Goal: Find specific page/section: Find specific page/section

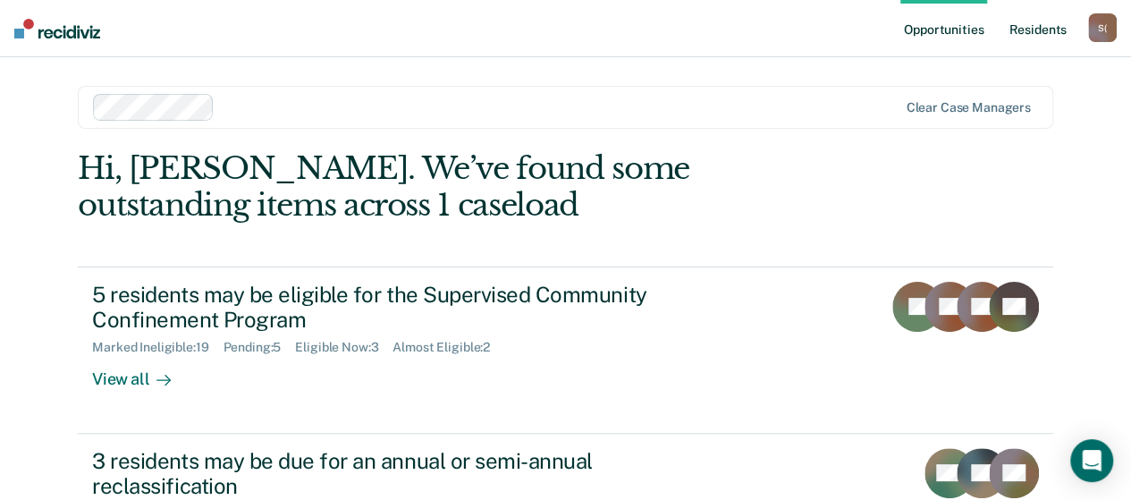
click at [1034, 29] on link "Resident s" at bounding box center [1037, 28] width 65 height 57
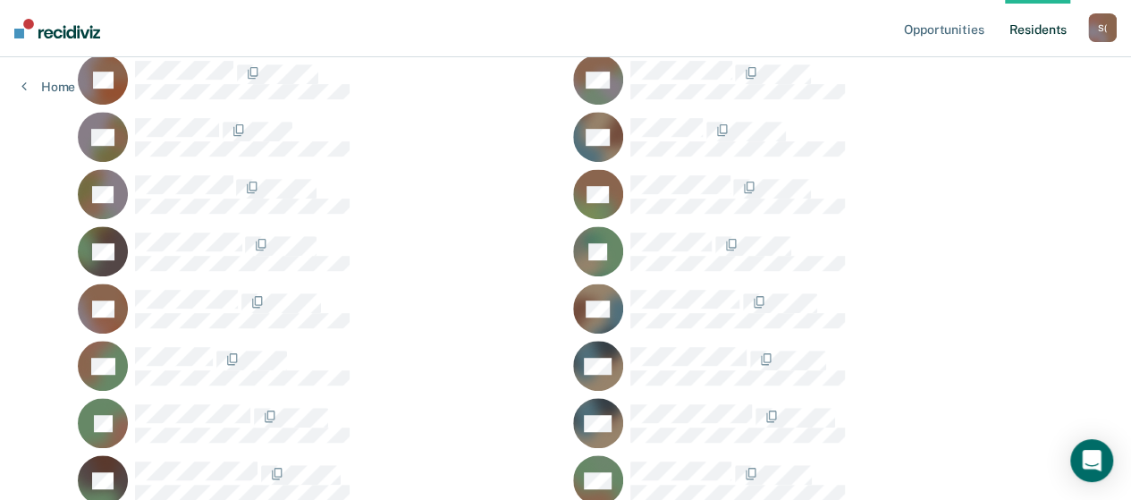
scroll to position [447, 0]
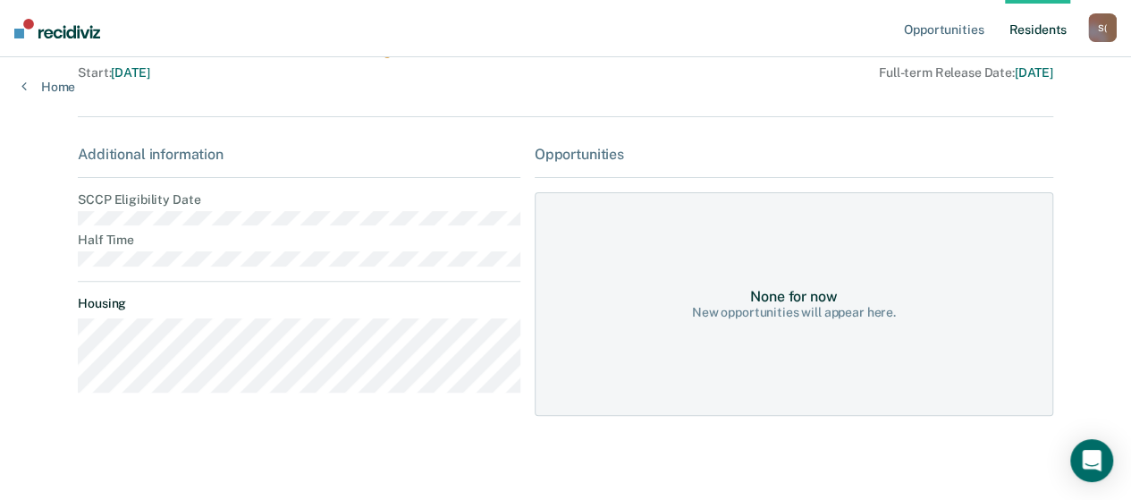
scroll to position [202, 0]
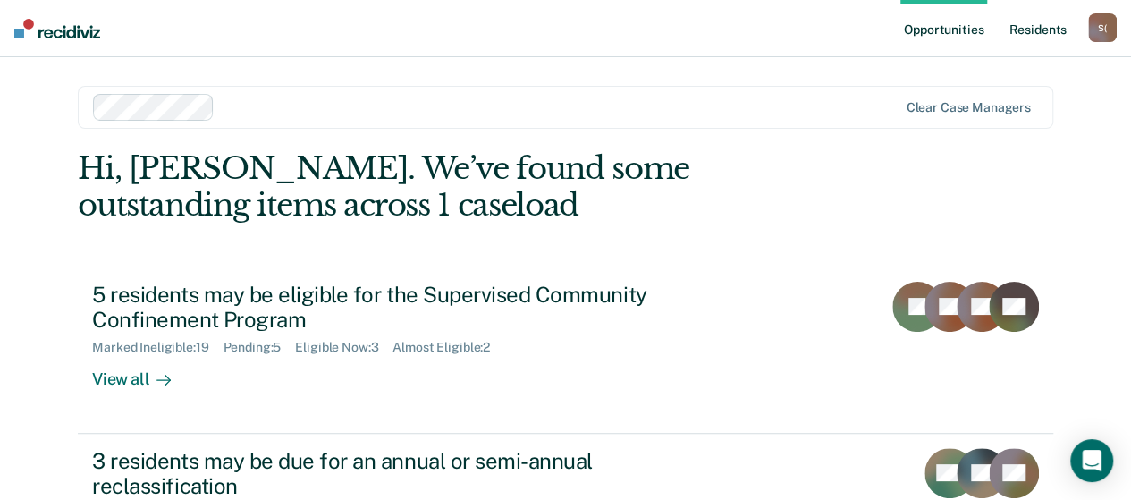
click at [1035, 35] on link "Resident s" at bounding box center [1037, 28] width 65 height 57
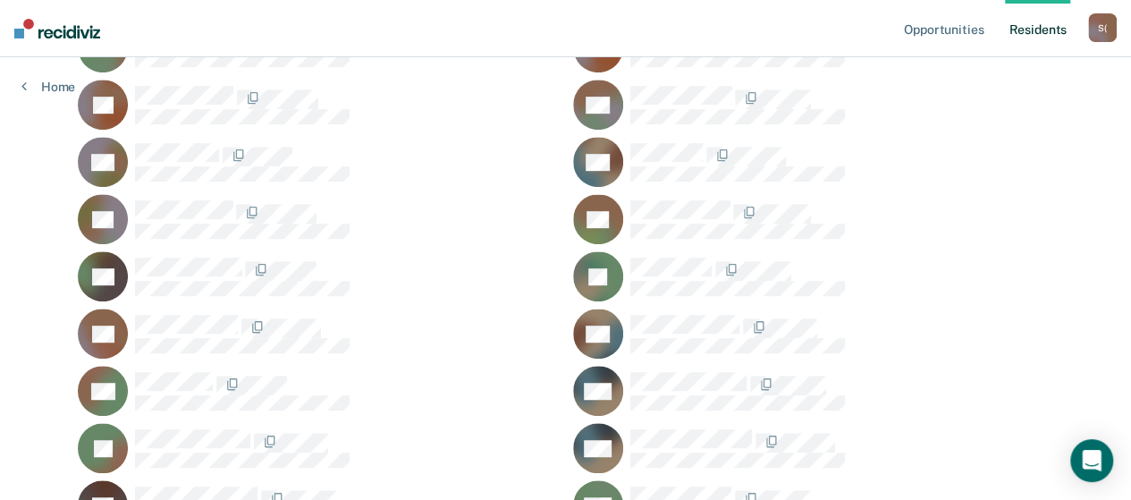
scroll to position [447, 0]
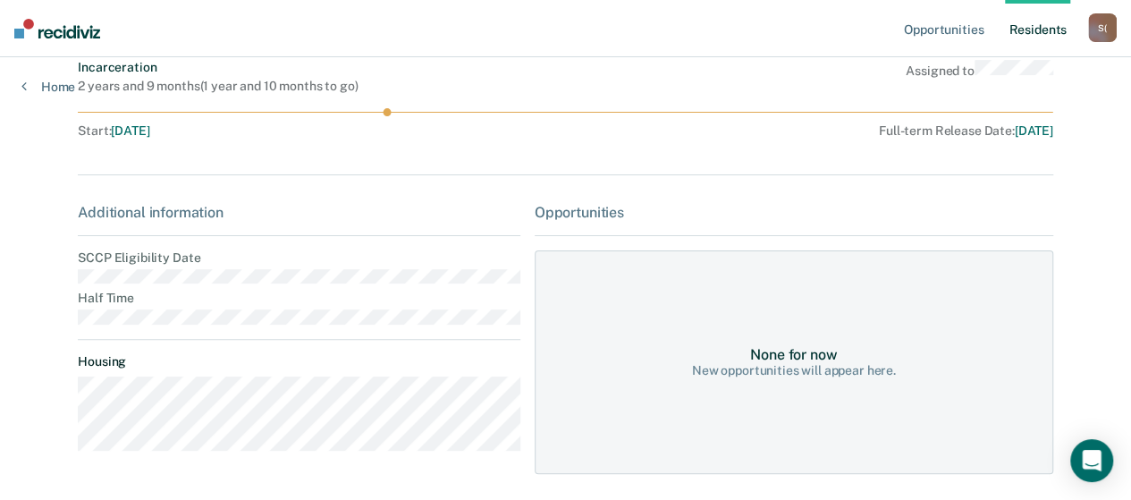
scroll to position [179, 0]
